Goal: Information Seeking & Learning: Find specific fact

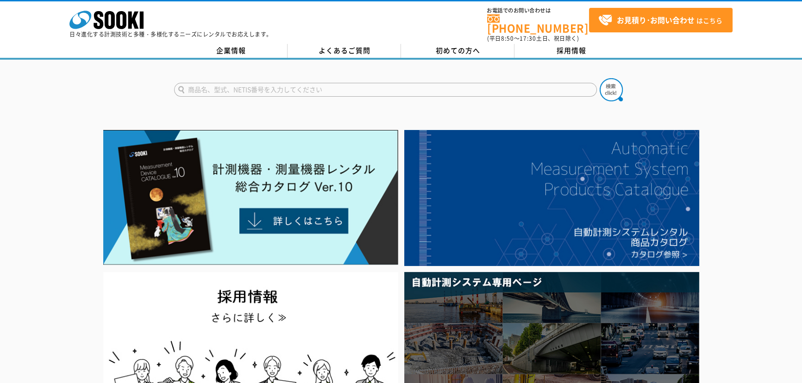
click at [244, 83] on input "text" at bounding box center [385, 90] width 423 height 14
type input "HM41X"
click at [599, 78] on button at bounding box center [610, 89] width 23 height 23
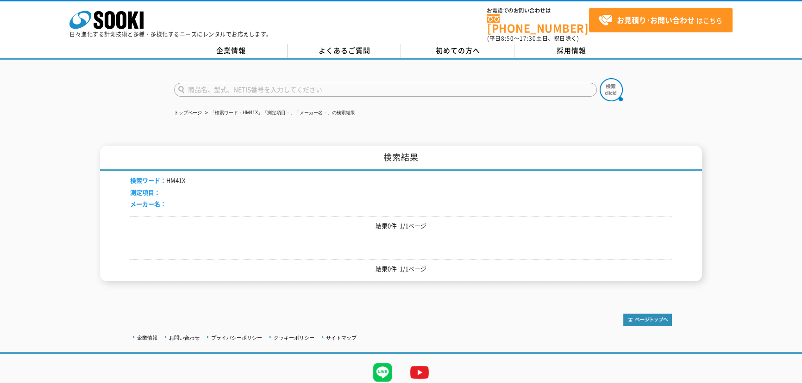
click at [261, 83] on input "text" at bounding box center [385, 90] width 423 height 14
type input "４１X"
click at [599, 78] on button at bounding box center [610, 89] width 23 height 23
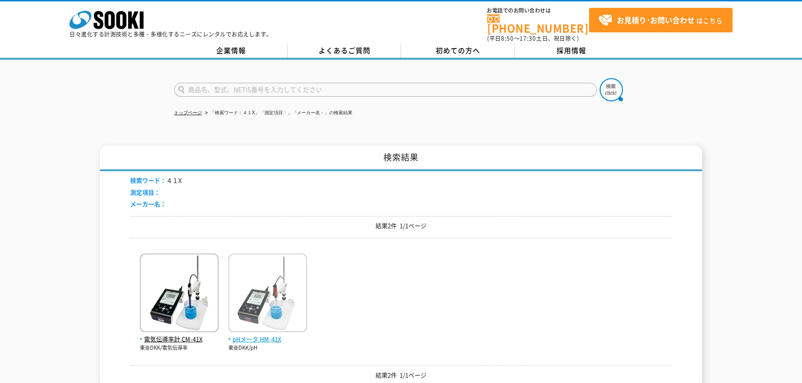
click at [257, 298] on img at bounding box center [267, 294] width 79 height 81
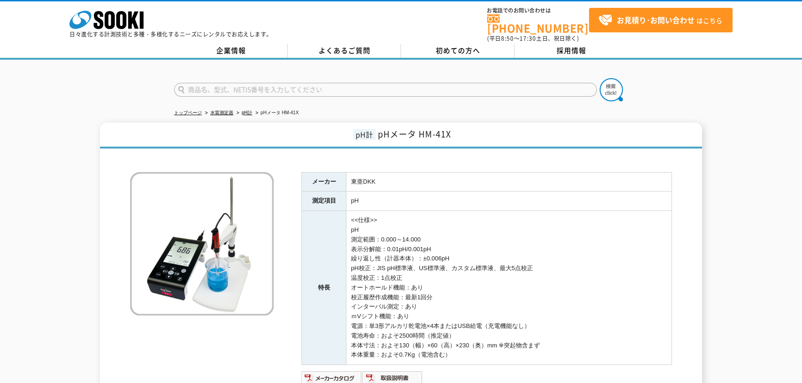
scroll to position [126, 0]
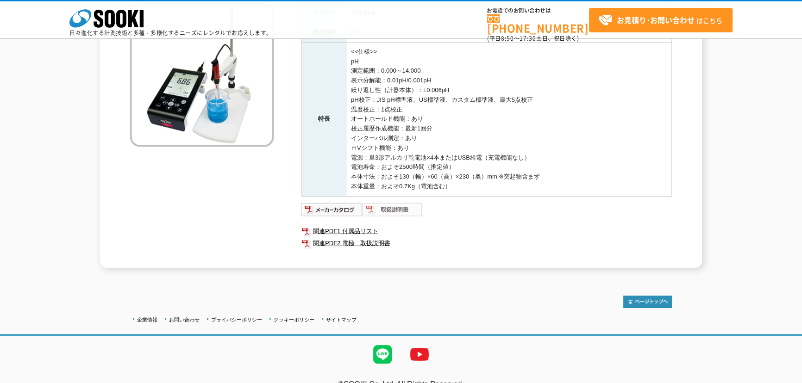
click at [391, 209] on img at bounding box center [392, 209] width 61 height 15
